Goal: Task Accomplishment & Management: Manage account settings

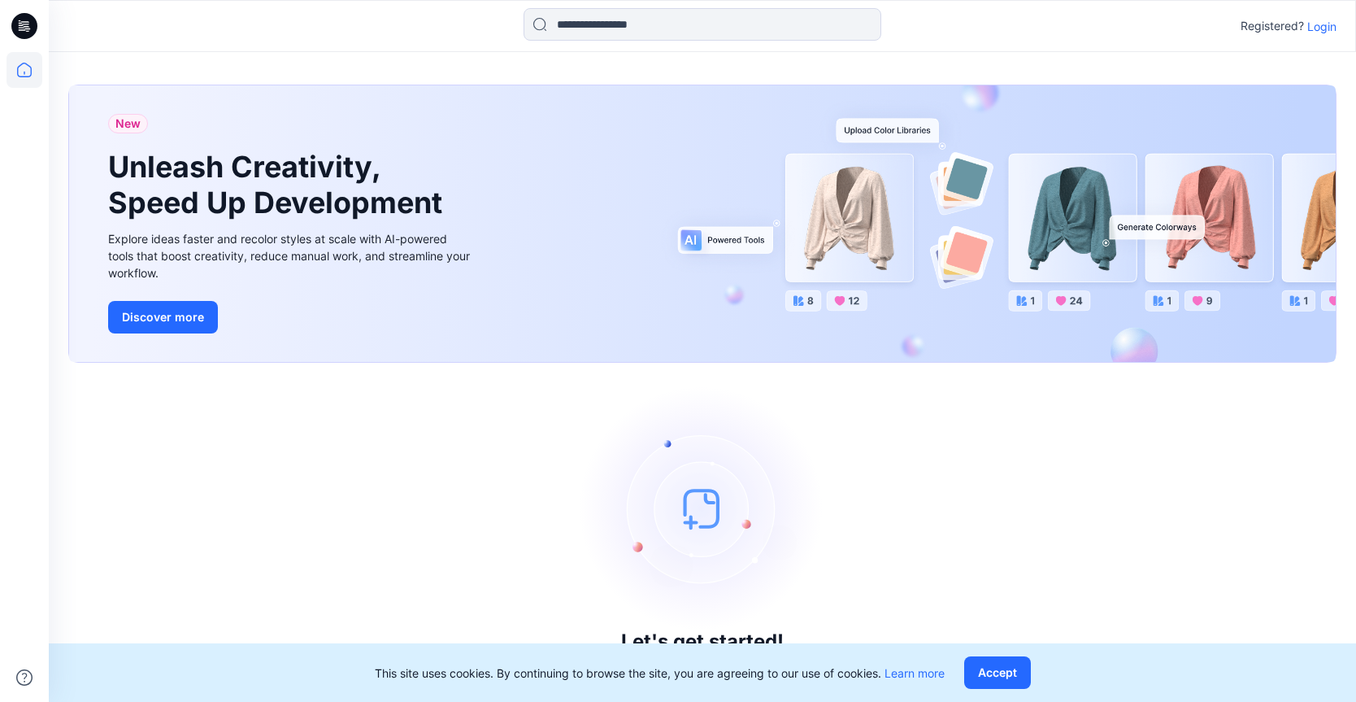
click at [28, 37] on icon at bounding box center [24, 26] width 26 height 26
click at [1325, 28] on p "Login" at bounding box center [1322, 26] width 29 height 17
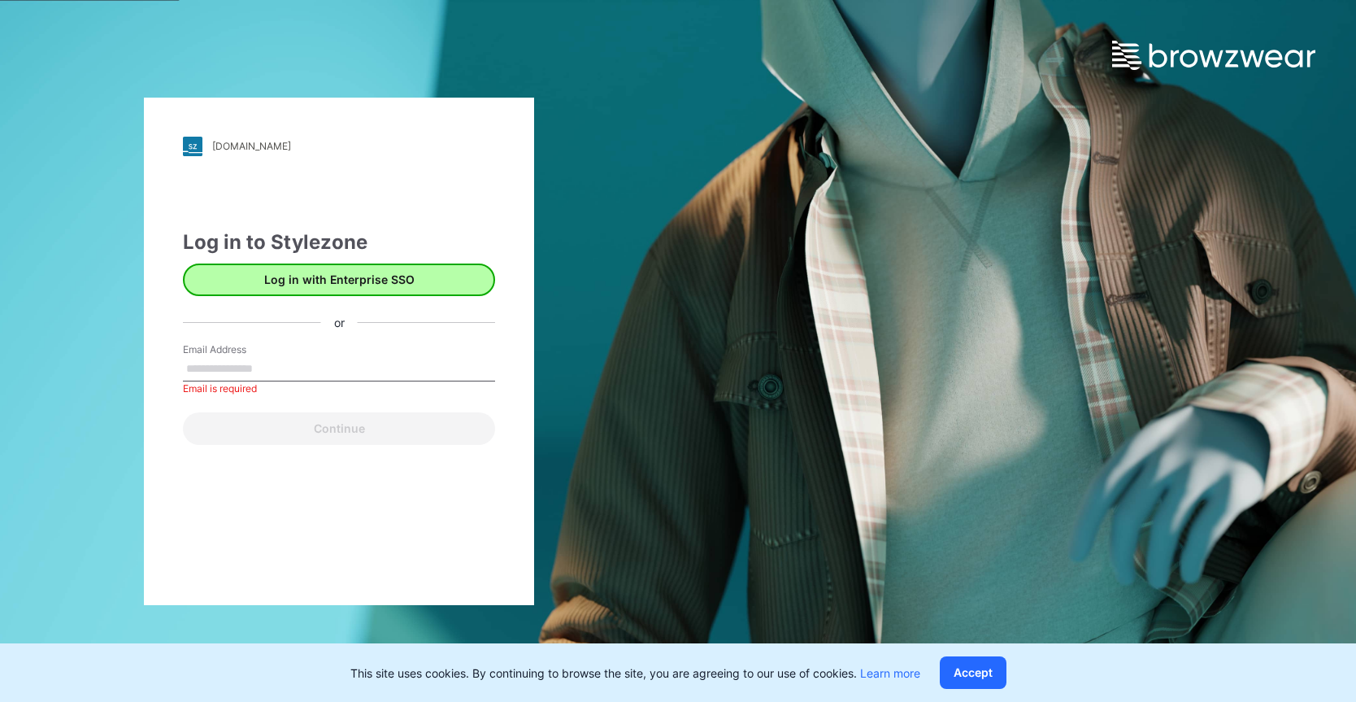
click at [411, 282] on button "Log in with Enterprise SSO" at bounding box center [339, 279] width 312 height 33
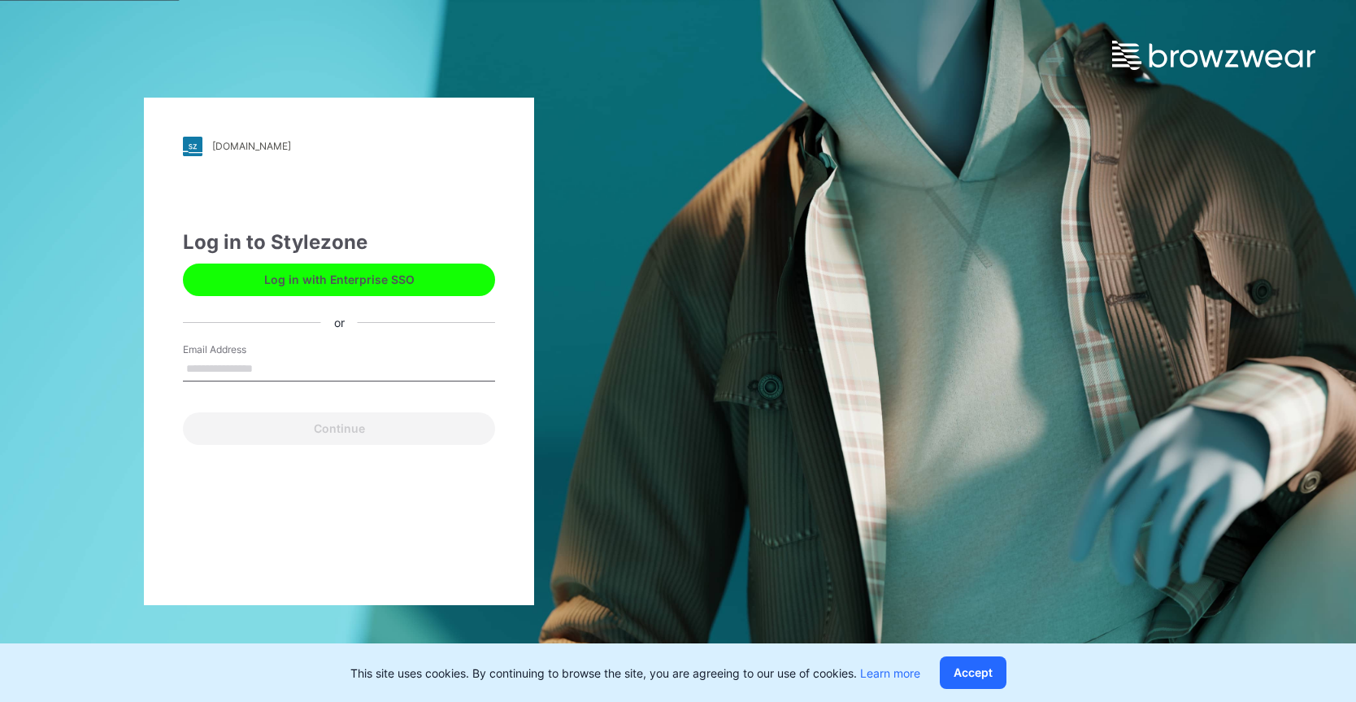
type input "**********"
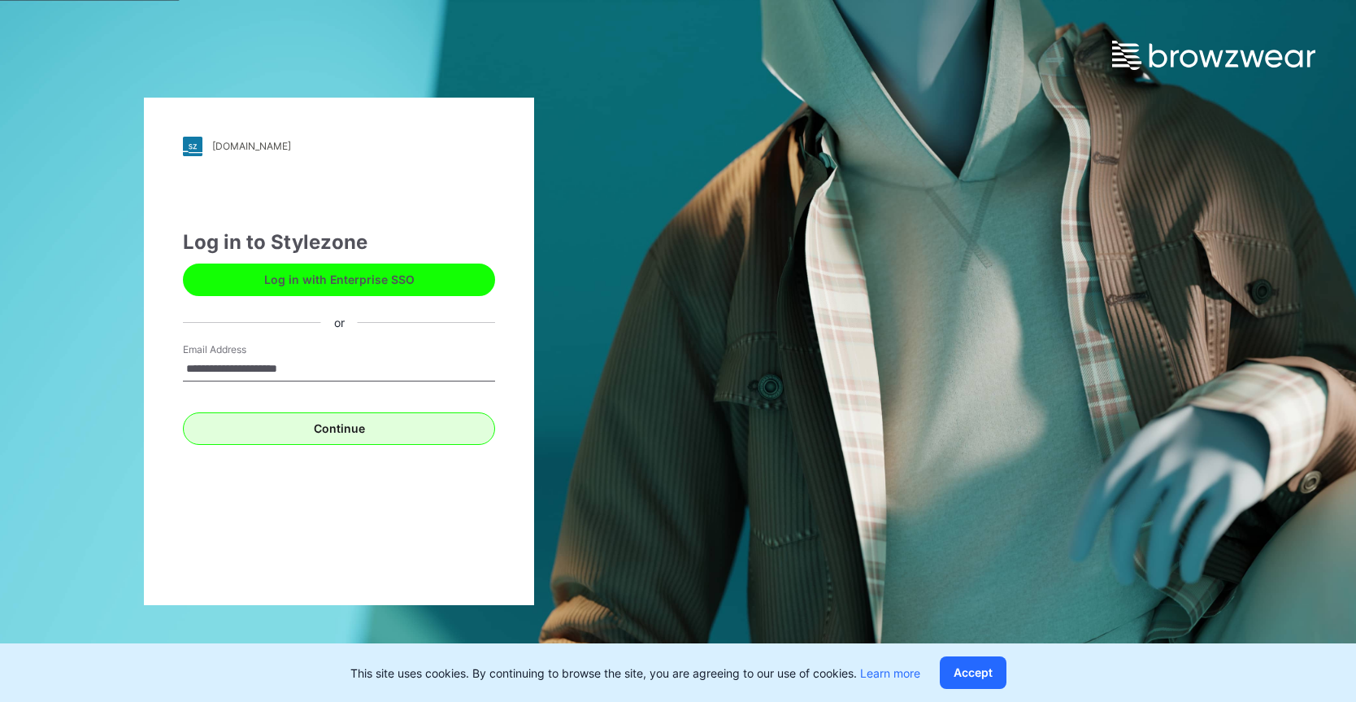
click at [311, 429] on button "Continue" at bounding box center [339, 428] width 312 height 33
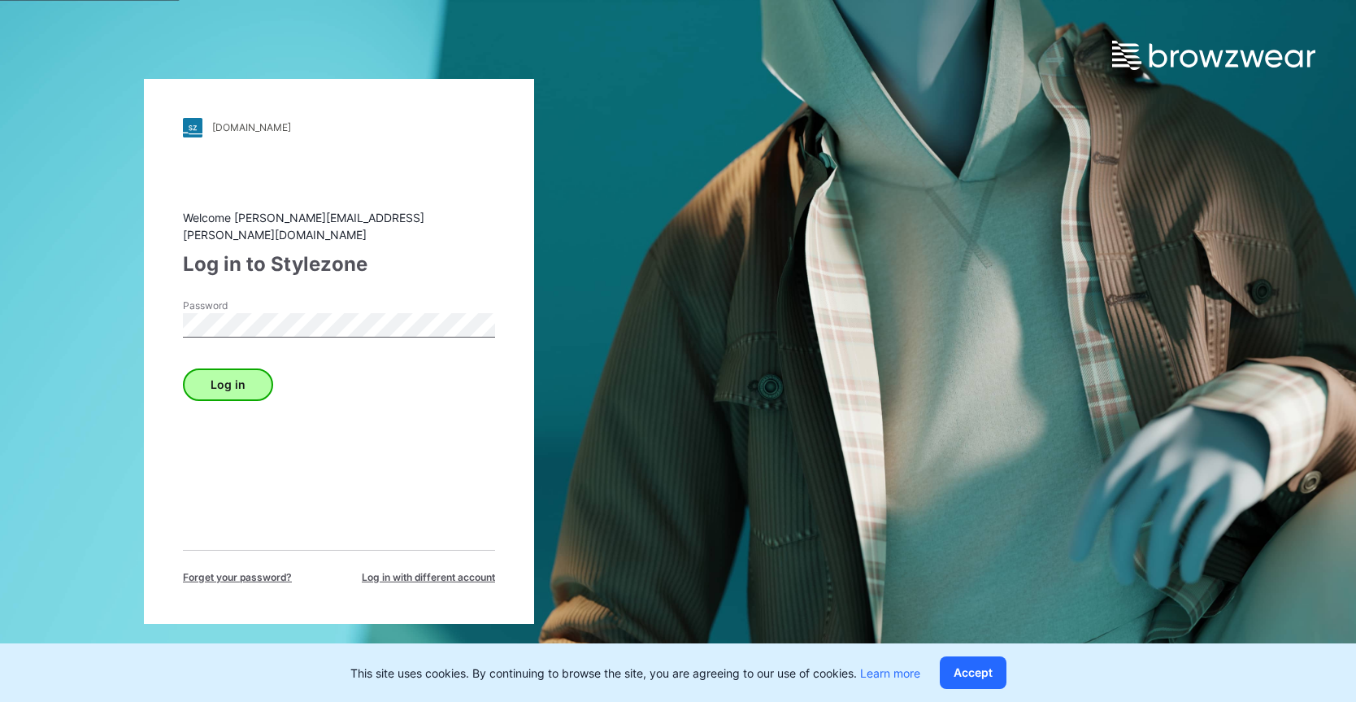
click at [229, 372] on button "Log in" at bounding box center [228, 384] width 90 height 33
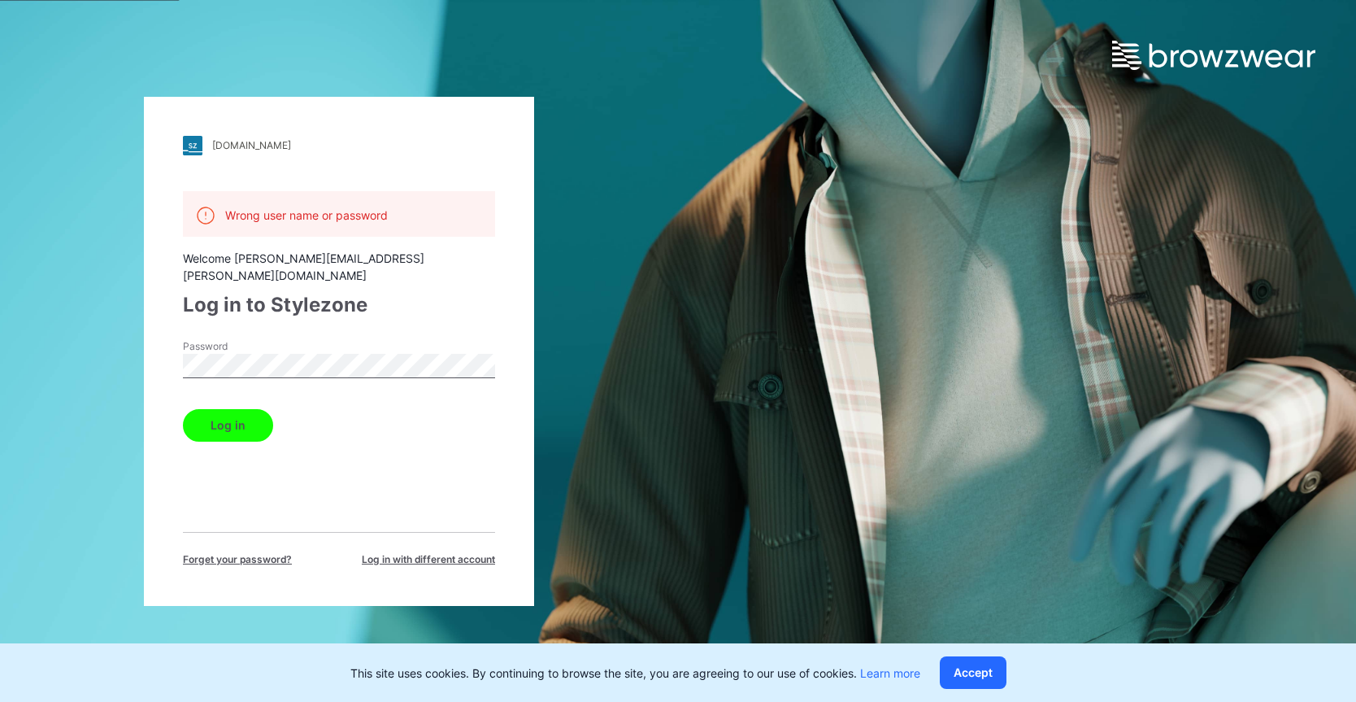
click at [150, 346] on div "puma.stylezone.com Loading... Wrong user name or password Welcome daniel.wilson…" at bounding box center [339, 351] width 390 height 509
click at [227, 409] on button "Log in" at bounding box center [228, 425] width 90 height 33
click at [255, 143] on div "[DOMAIN_NAME]" at bounding box center [251, 145] width 79 height 12
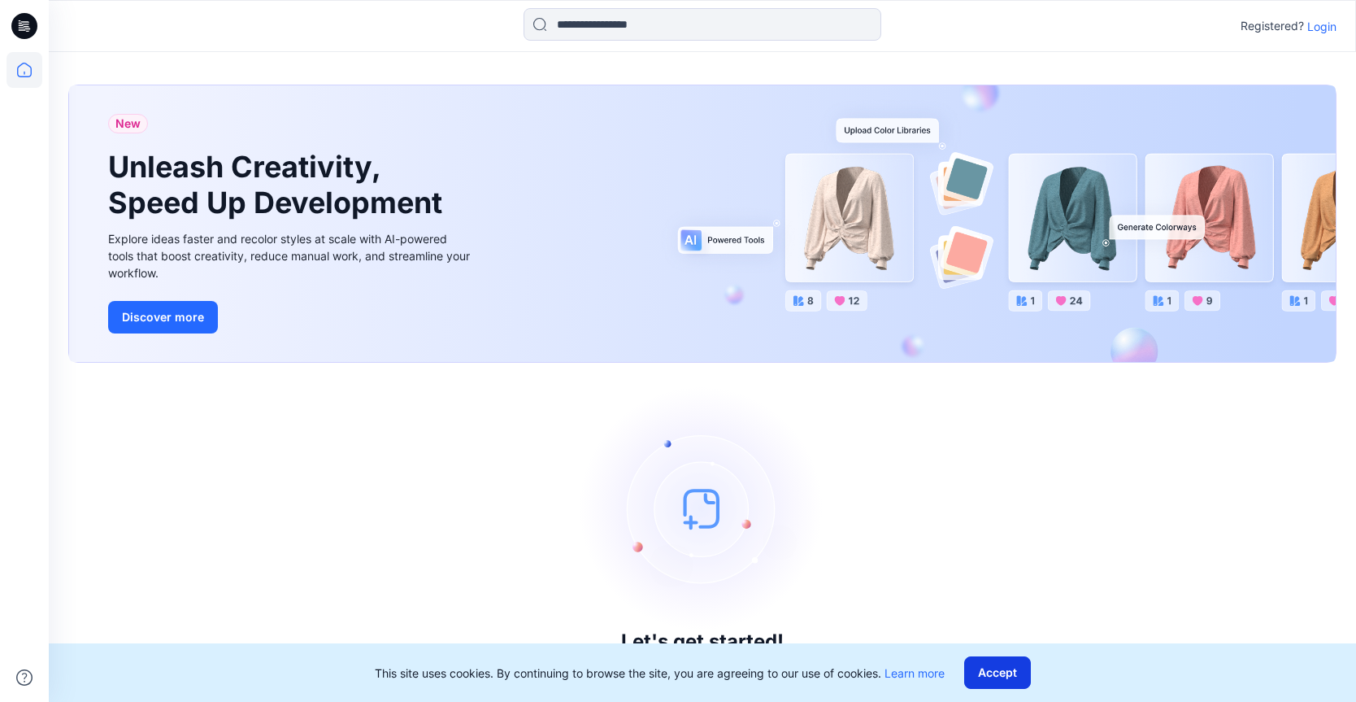
click at [1021, 674] on button "Accept" at bounding box center [997, 672] width 67 height 33
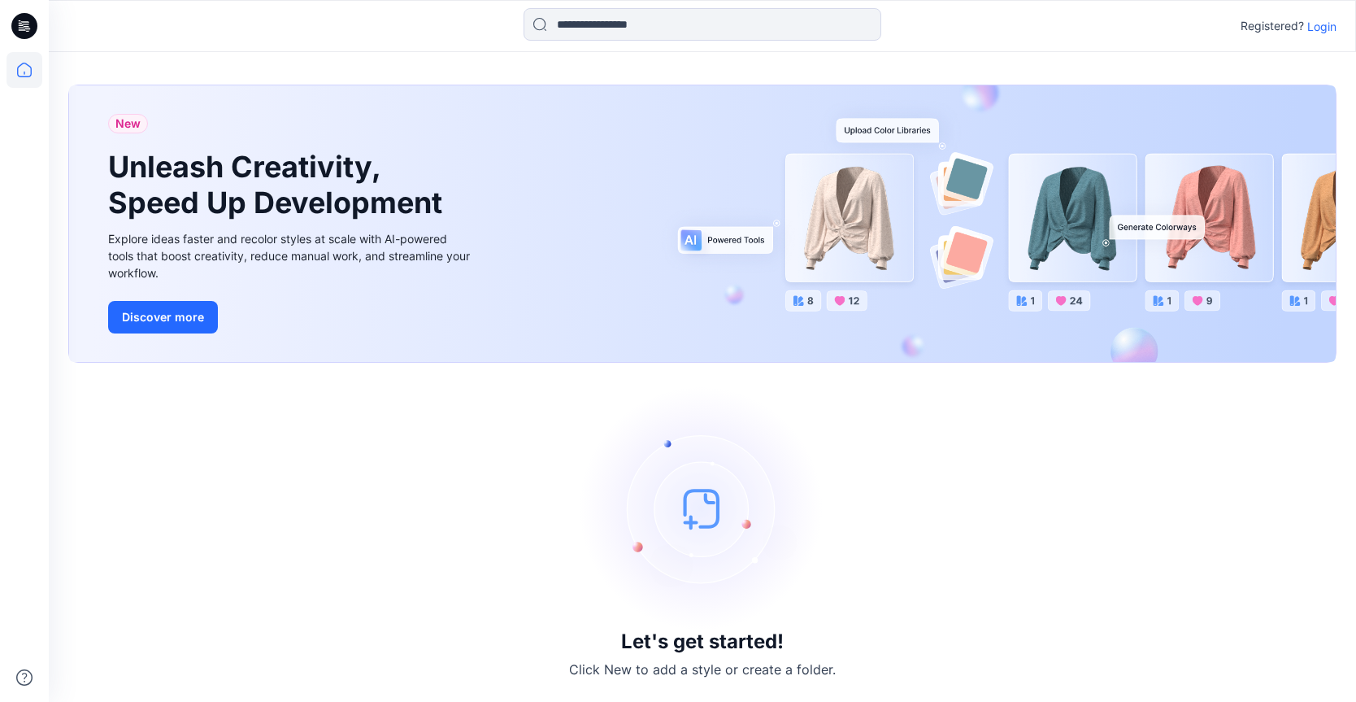
click at [667, 635] on h3 "Let's get started!" at bounding box center [702, 641] width 163 height 23
click at [174, 323] on button "Discover more" at bounding box center [163, 317] width 110 height 33
click at [27, 22] on icon at bounding box center [25, 21] width 8 height 1
click at [1326, 29] on p "Login" at bounding box center [1322, 26] width 29 height 17
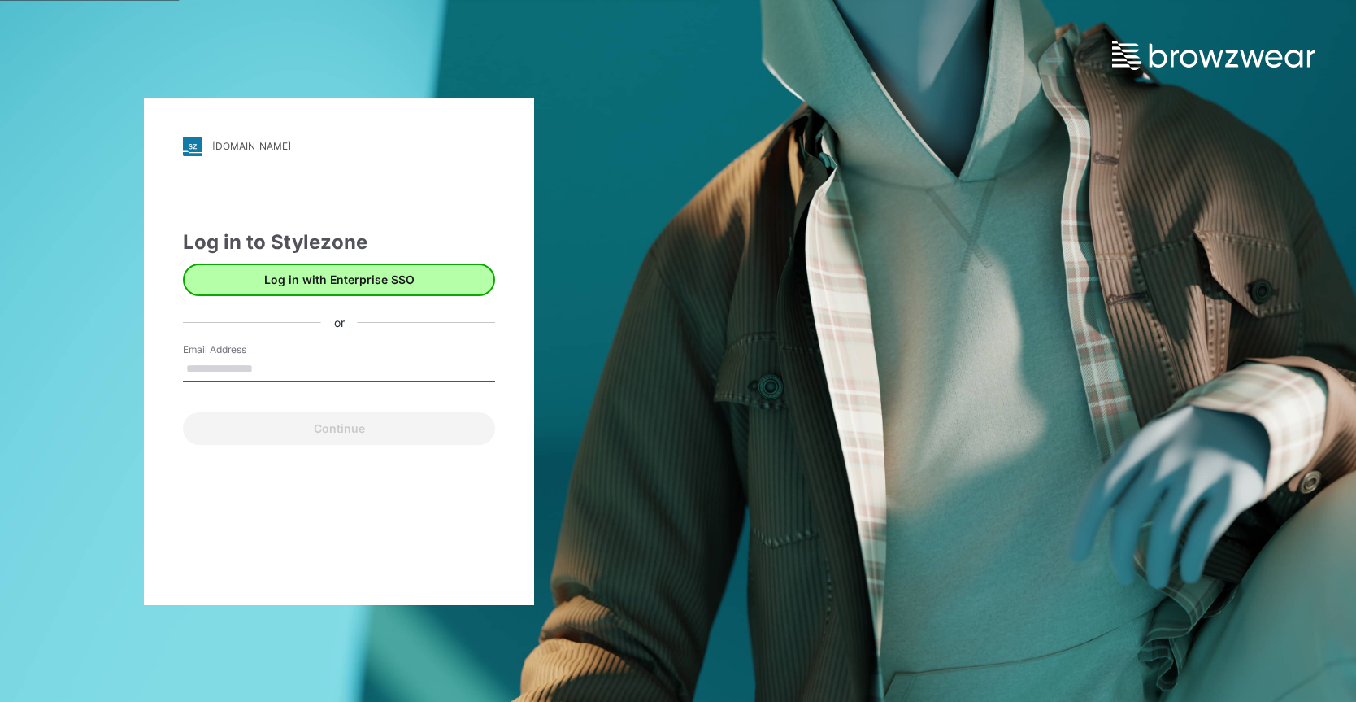
click at [433, 284] on button "Log in with Enterprise SSO" at bounding box center [339, 279] width 312 height 33
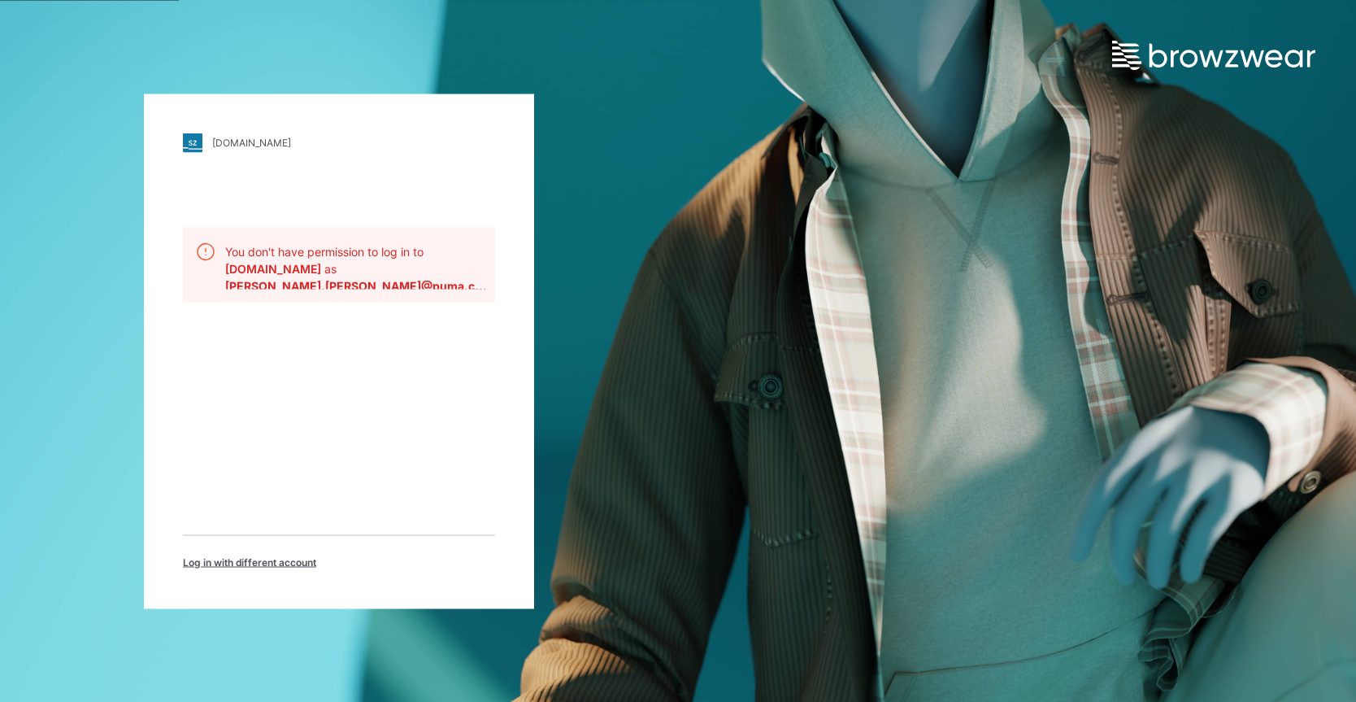
click at [270, 557] on span "Log in with different account" at bounding box center [249, 562] width 133 height 15
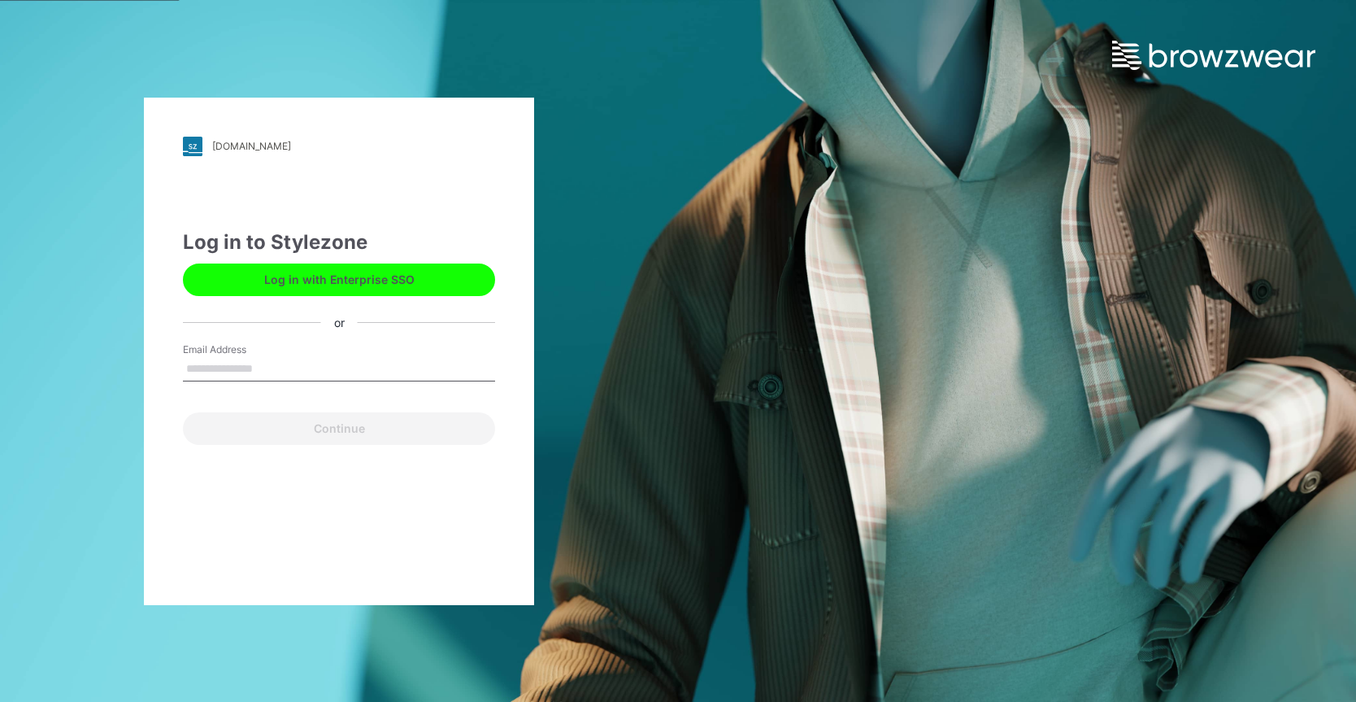
type input "**********"
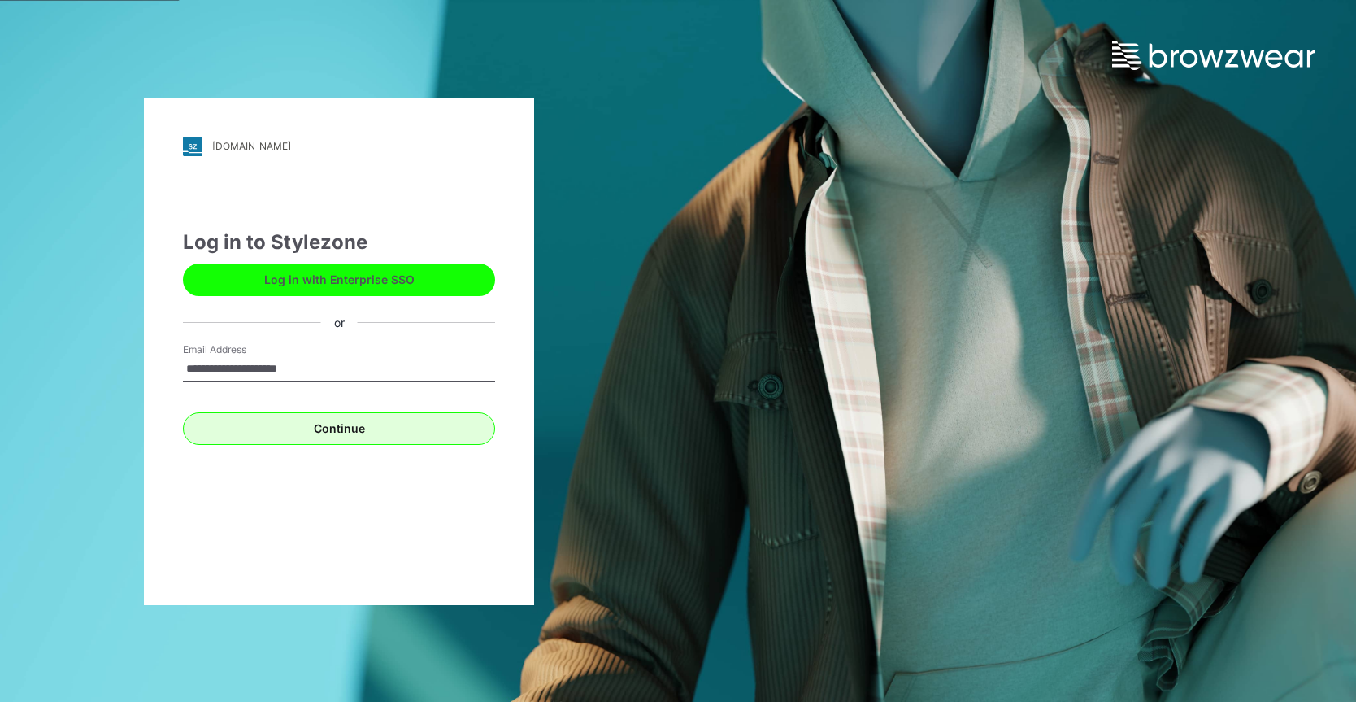
click at [315, 420] on button "Continue" at bounding box center [339, 428] width 312 height 33
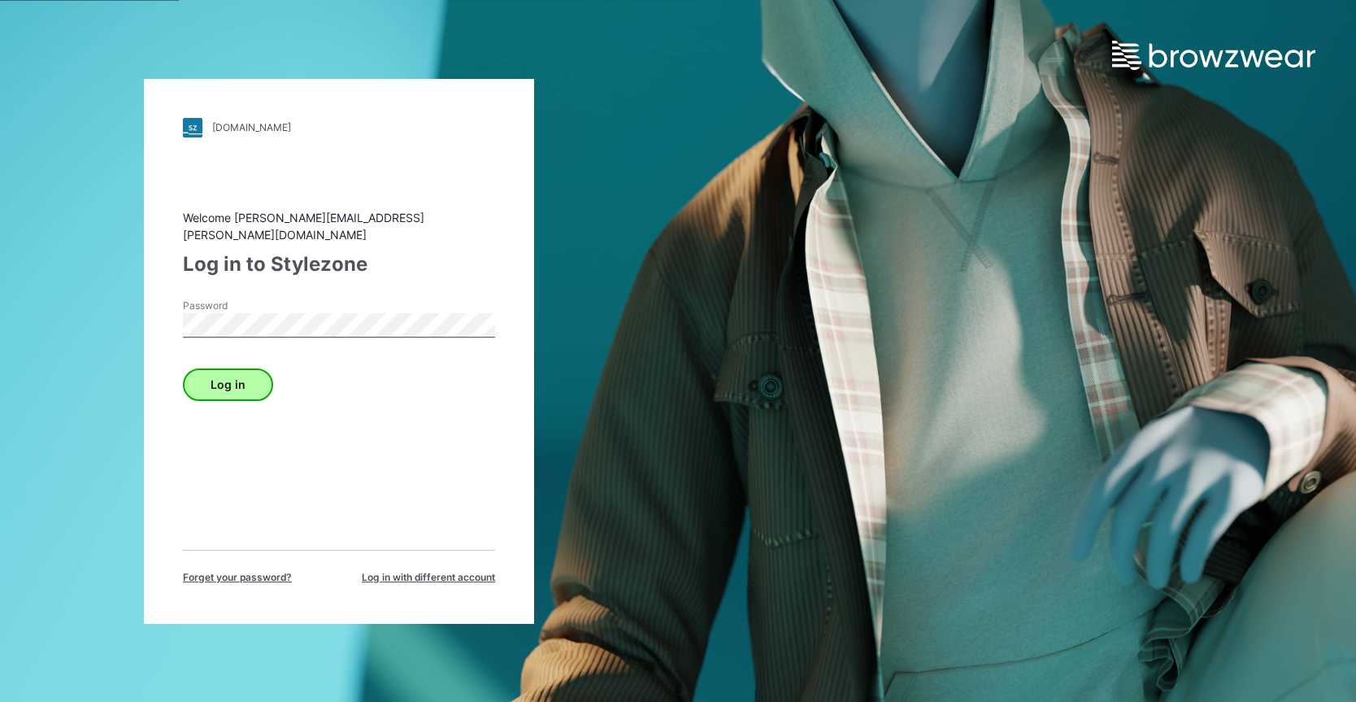
click at [237, 388] on button "Log in" at bounding box center [228, 384] width 90 height 33
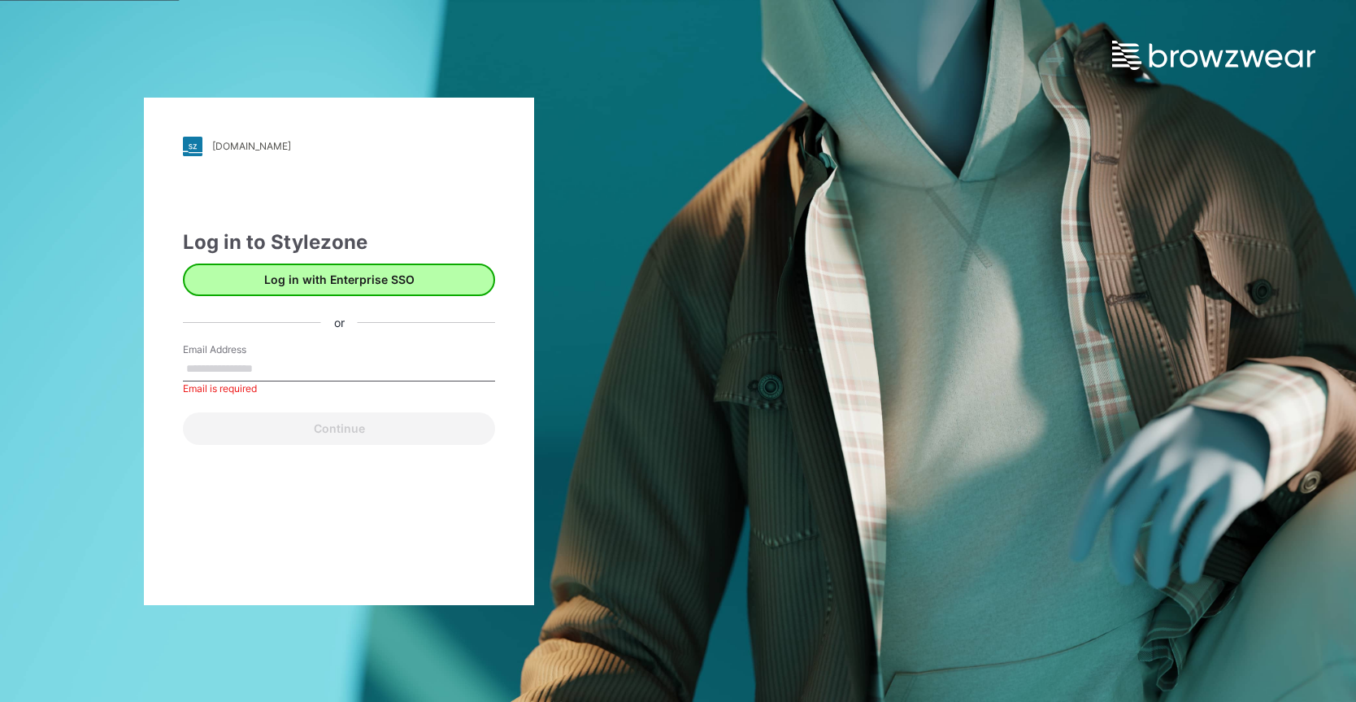
click at [403, 274] on button "Log in with Enterprise SSO" at bounding box center [339, 279] width 312 height 33
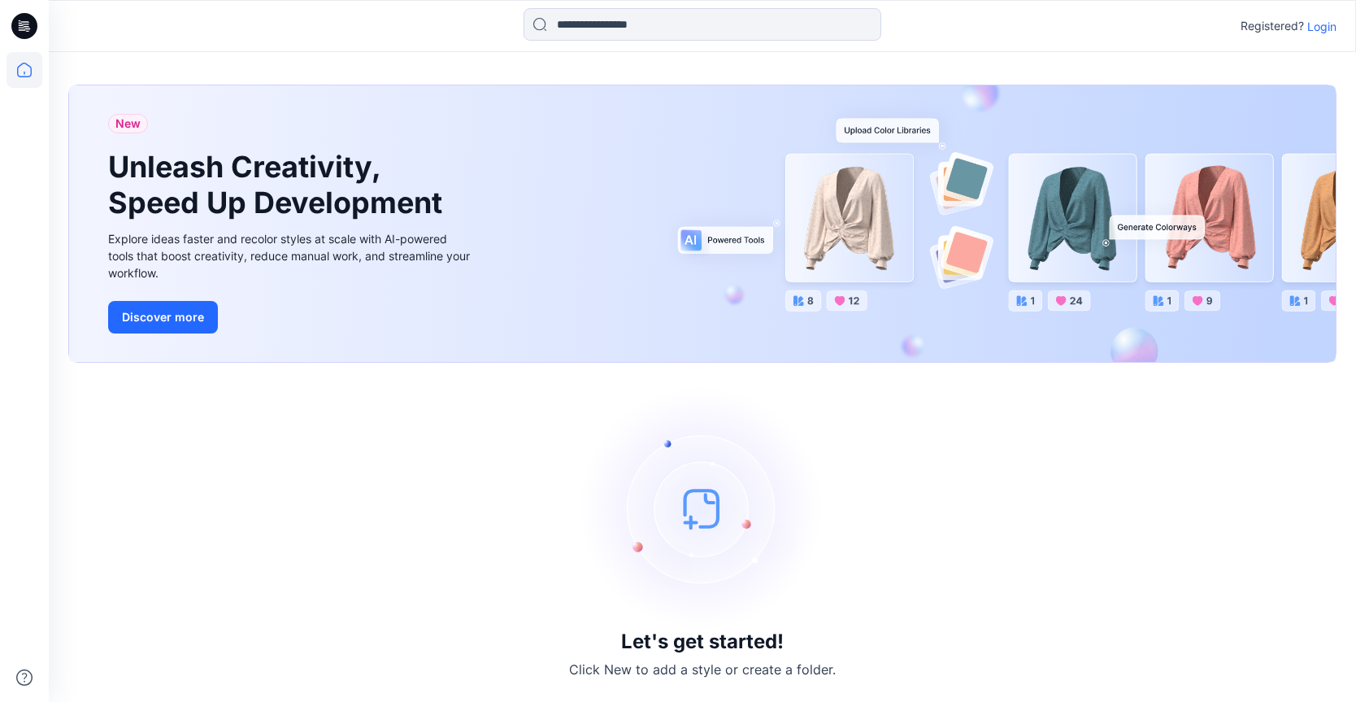
click at [1324, 33] on p "Login" at bounding box center [1322, 26] width 29 height 17
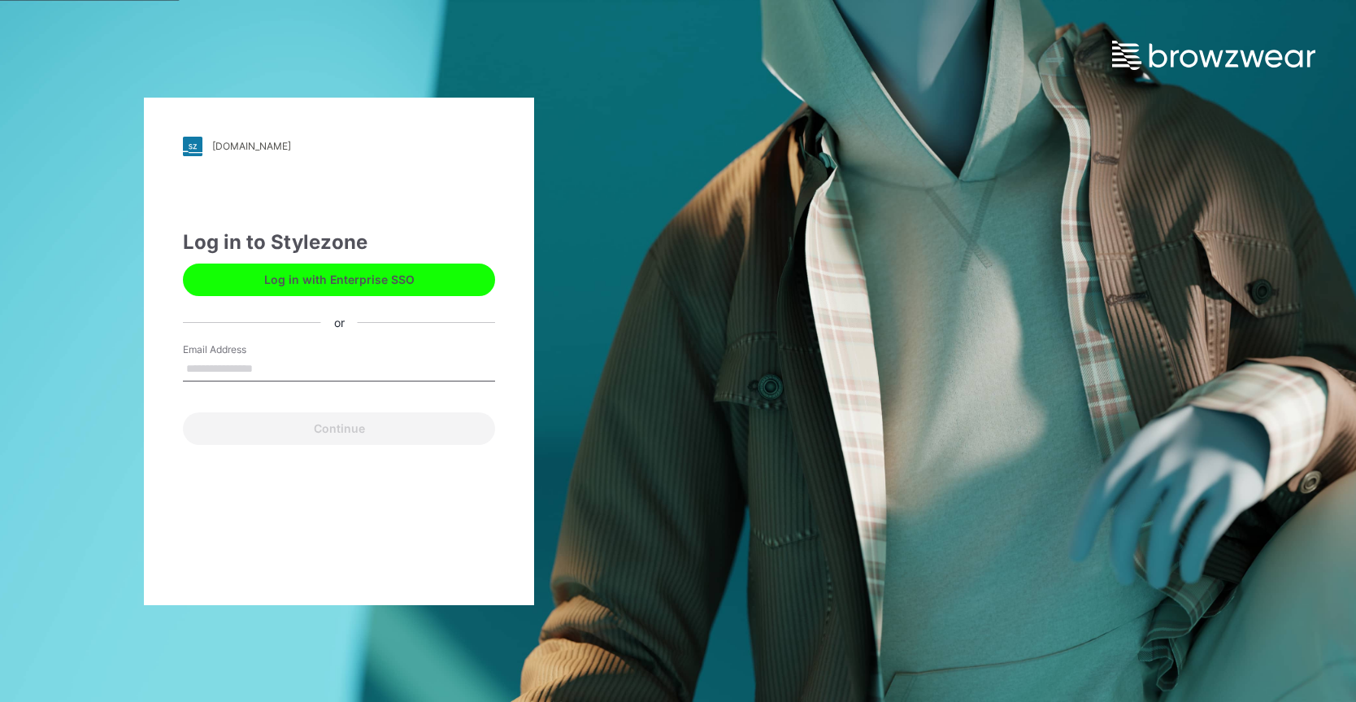
type input "**********"
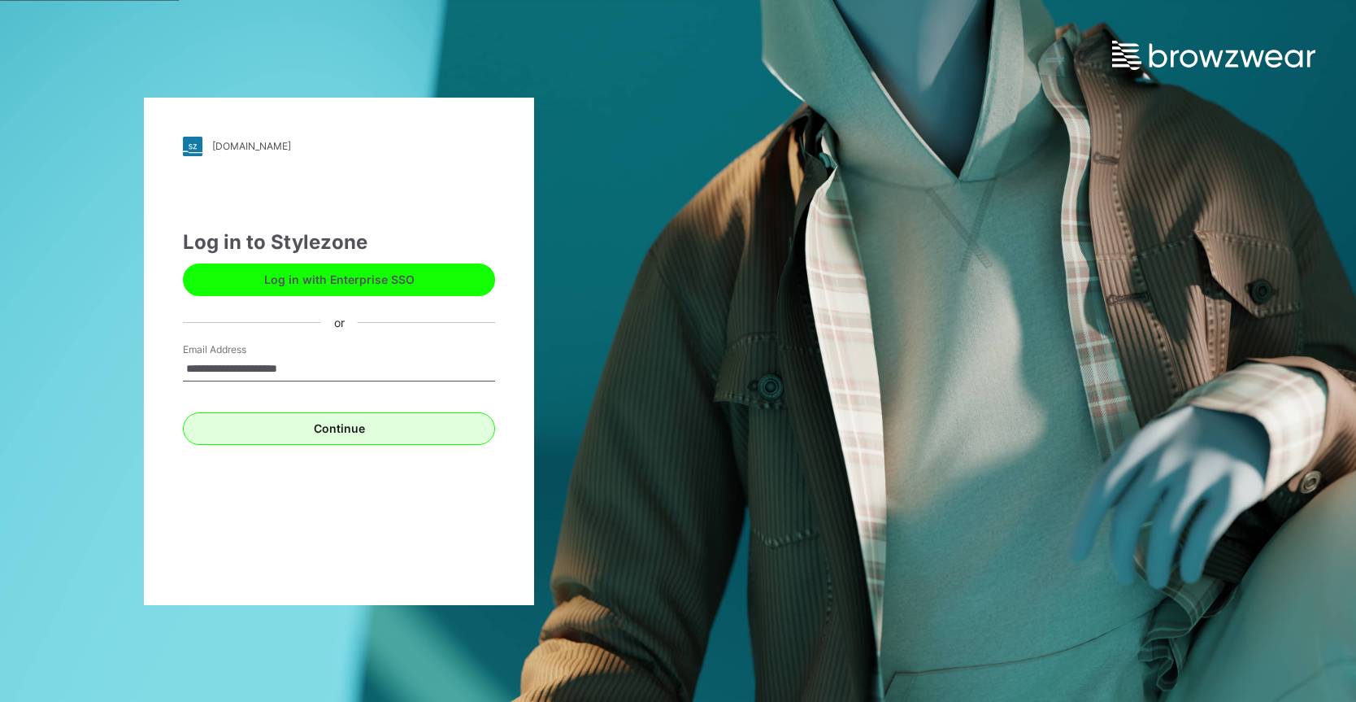
click at [306, 428] on button "Continue" at bounding box center [339, 428] width 312 height 33
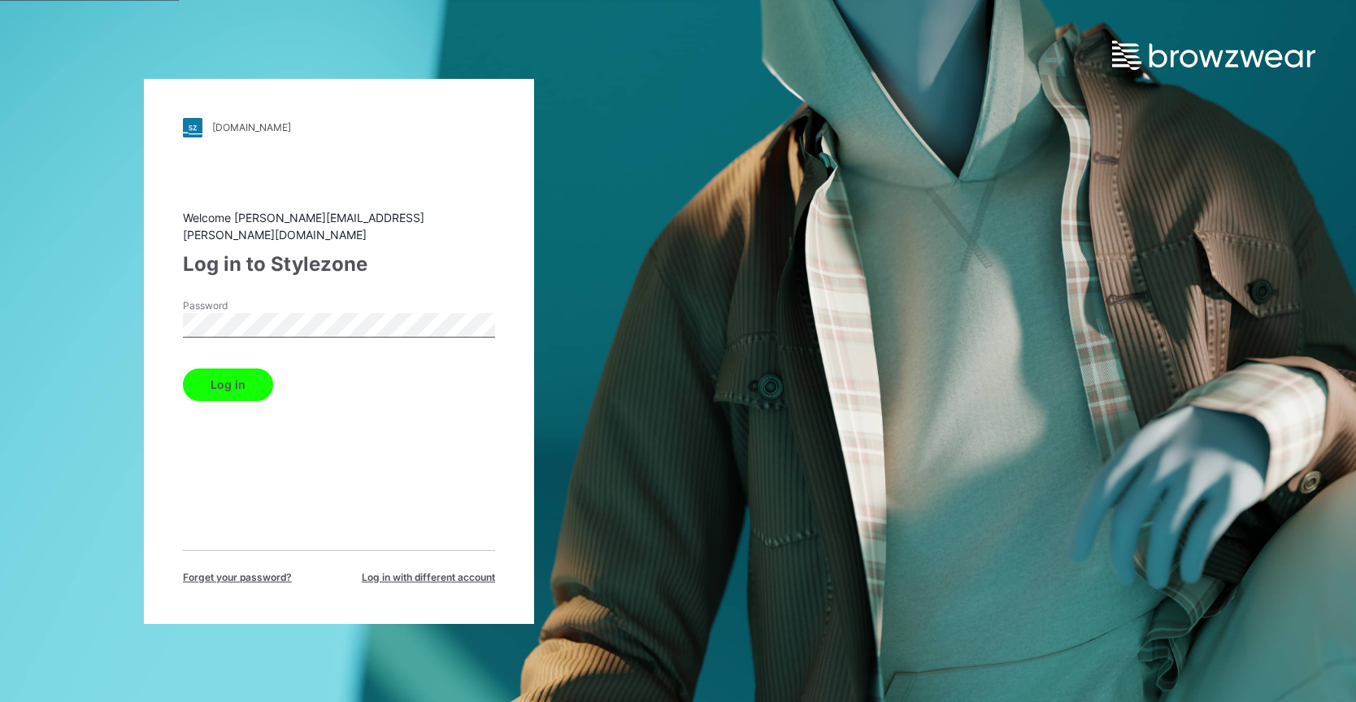
click at [227, 376] on button "Log in" at bounding box center [228, 384] width 90 height 33
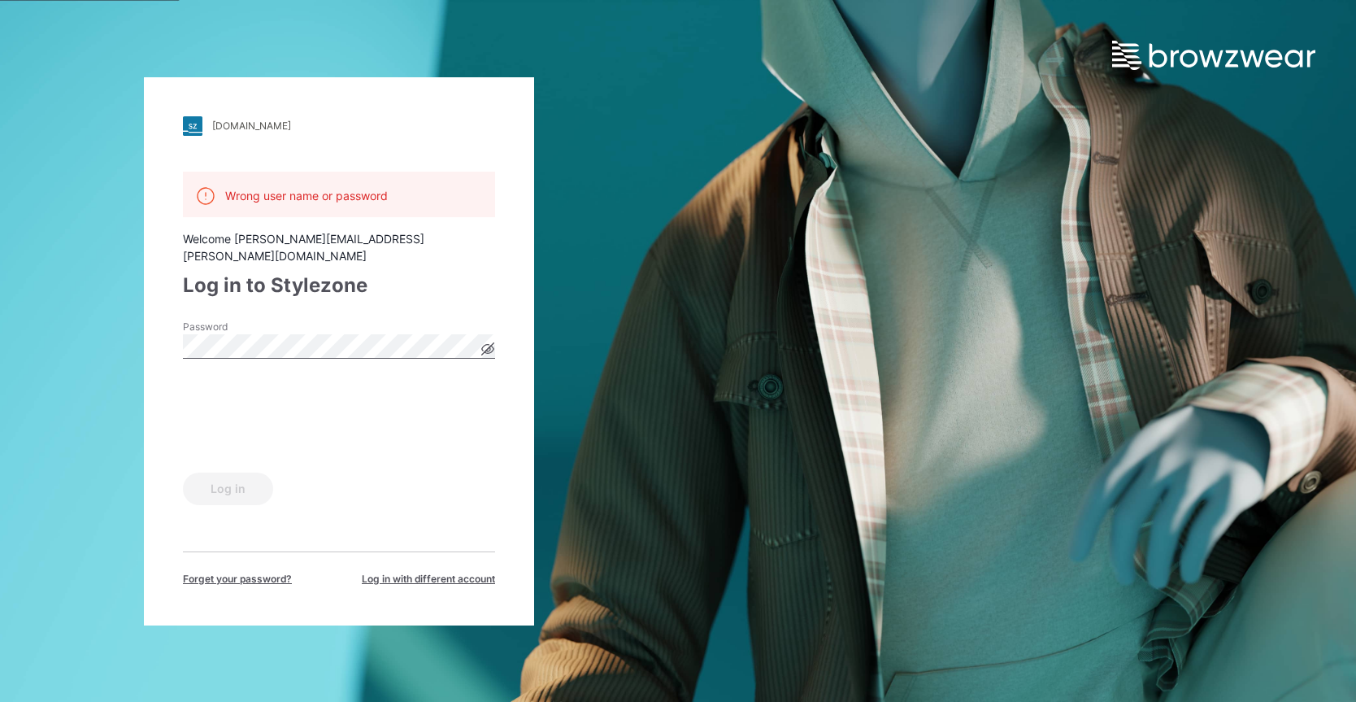
click at [50, 340] on div "[DOMAIN_NAME] Loading... Wrong user name or password Welcome [PERSON_NAME][EMAI…" at bounding box center [339, 351] width 678 height 702
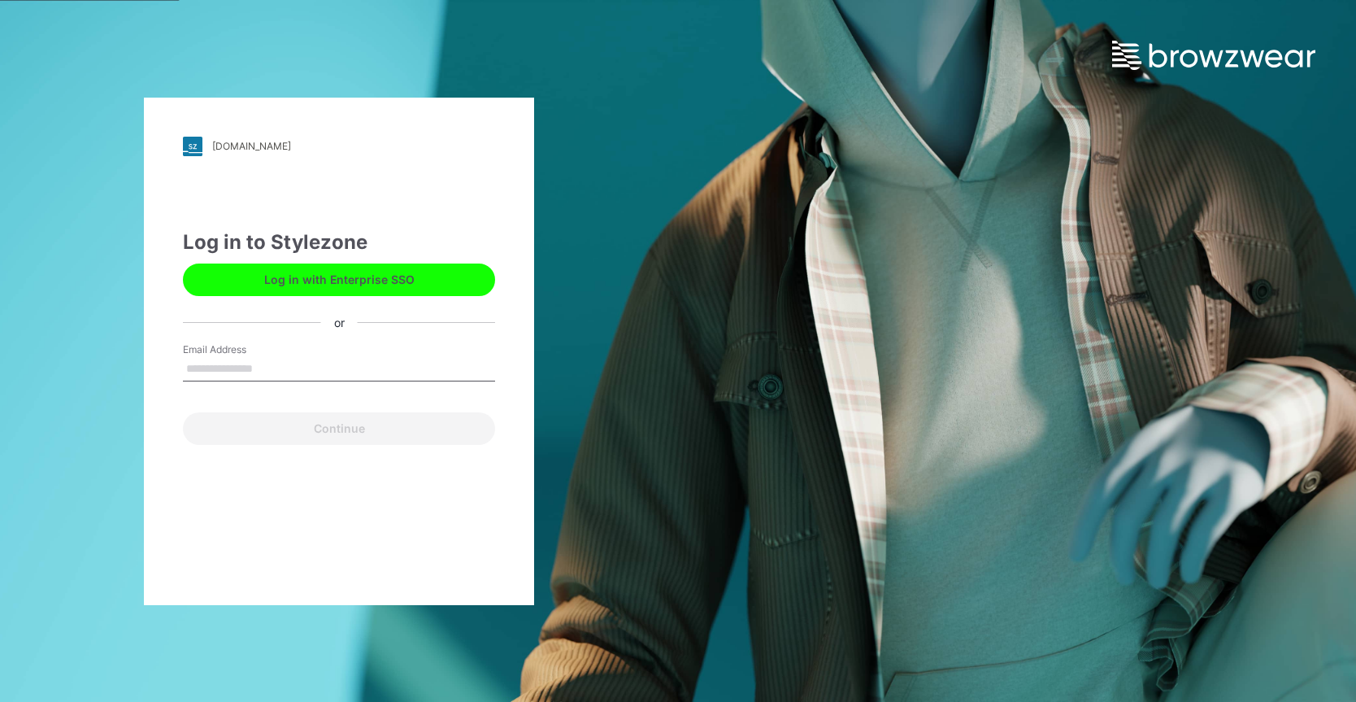
click at [292, 368] on input "Email Address" at bounding box center [339, 369] width 312 height 24
paste input "**********"
type input "**********"
click at [303, 525] on div "**********" at bounding box center [339, 351] width 390 height 507
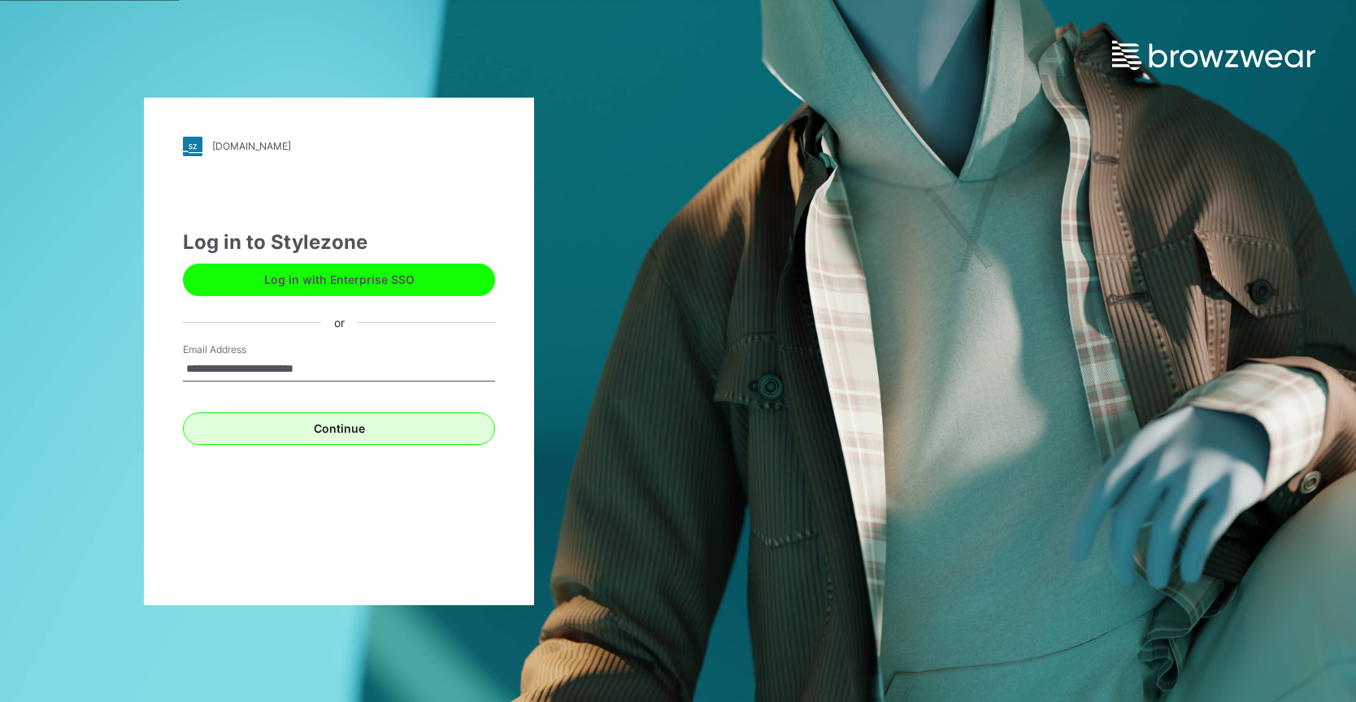
click at [346, 433] on button "Continue" at bounding box center [339, 428] width 312 height 33
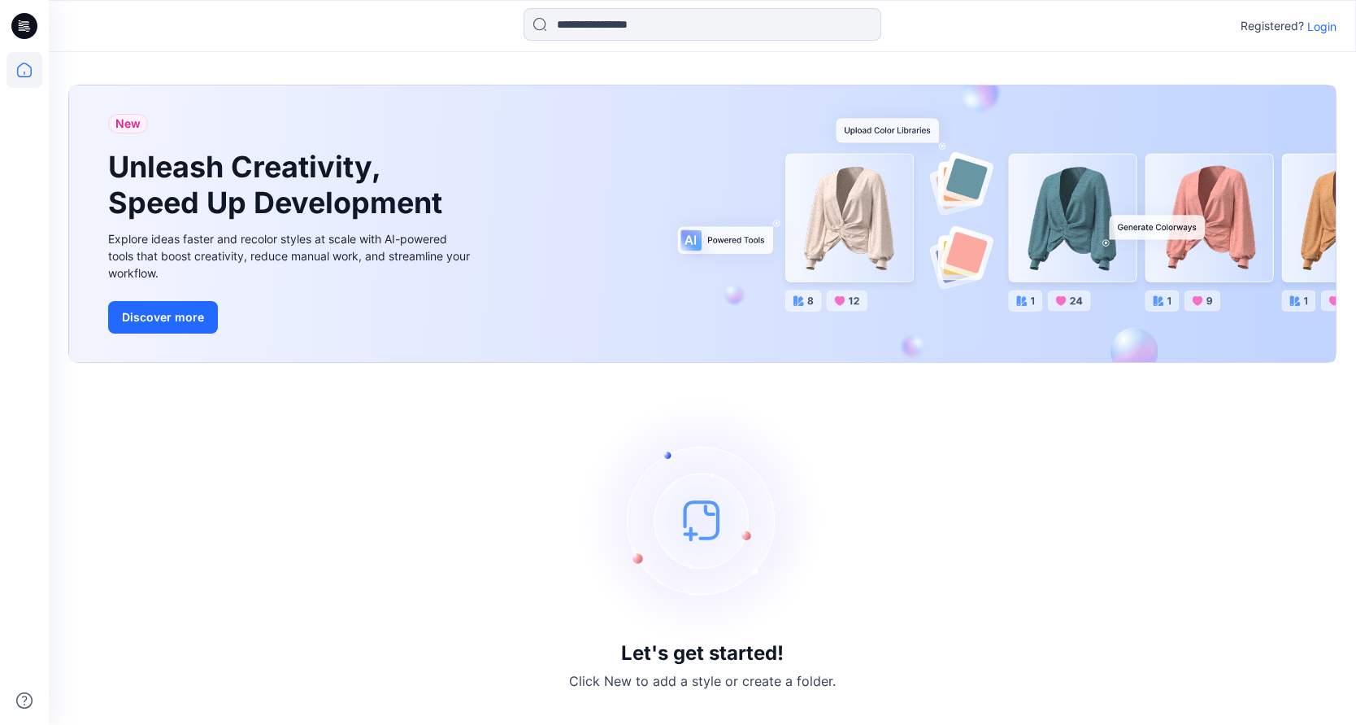
click at [1326, 28] on p "Login" at bounding box center [1322, 26] width 29 height 17
